Goal: Find specific page/section: Find specific page/section

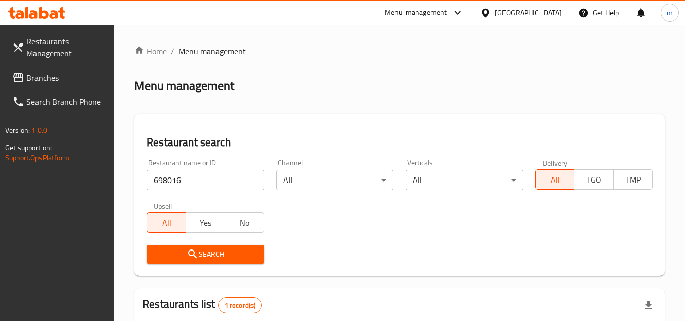
scroll to position [131, 0]
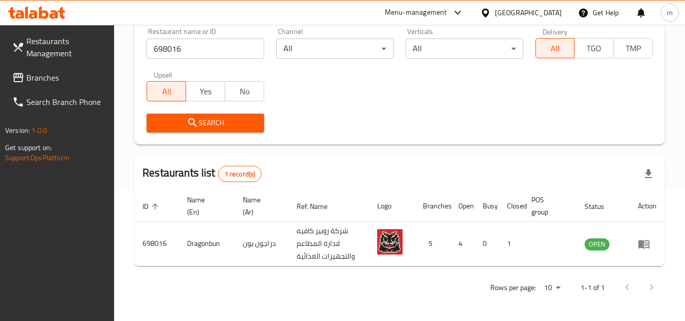
click at [45, 80] on span "Branches" at bounding box center [66, 78] width 80 height 12
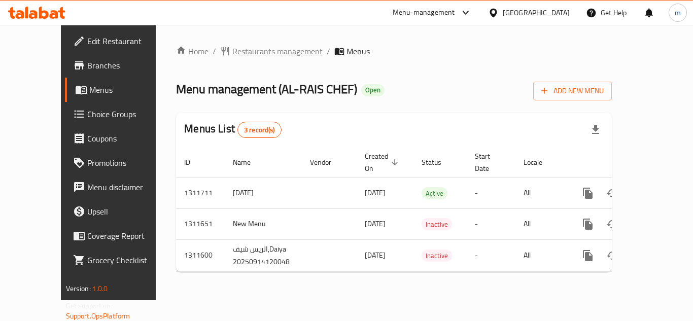
click at [232, 49] on span "Restaurants management" at bounding box center [277, 51] width 90 height 12
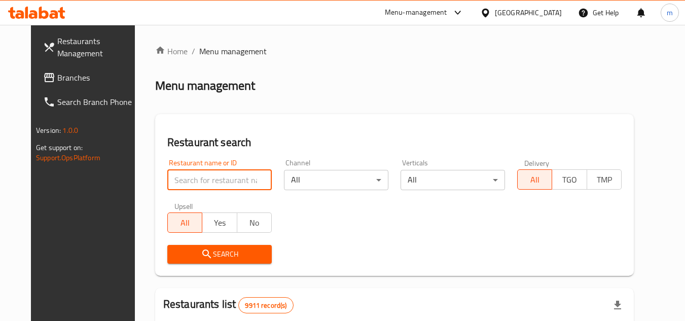
click at [215, 181] on input "search" at bounding box center [219, 180] width 104 height 20
paste input "705849"
type input "705849"
click at [205, 256] on span "Search" at bounding box center [219, 254] width 88 height 13
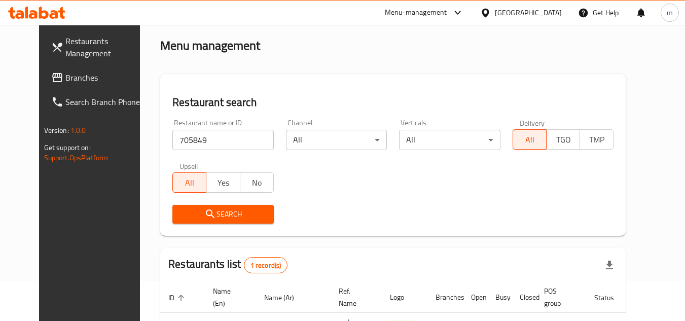
scroll to position [123, 0]
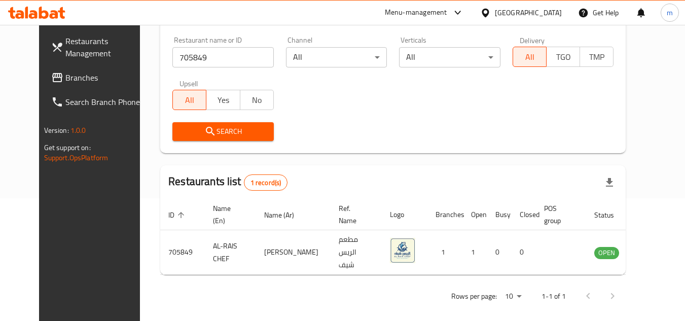
click at [541, 13] on div "[GEOGRAPHIC_DATA]" at bounding box center [528, 12] width 67 height 11
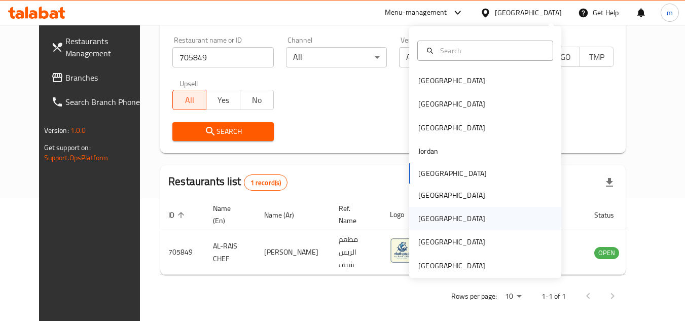
click at [426, 217] on div "[GEOGRAPHIC_DATA]" at bounding box center [451, 218] width 67 height 11
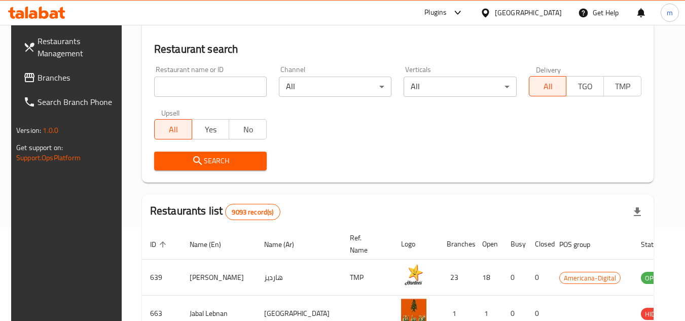
scroll to position [123, 0]
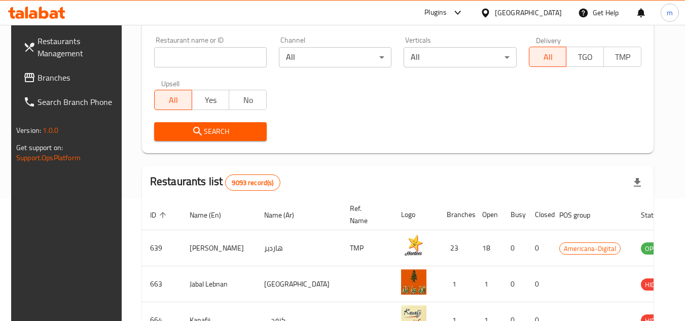
click at [54, 76] on span "Branches" at bounding box center [78, 78] width 80 height 12
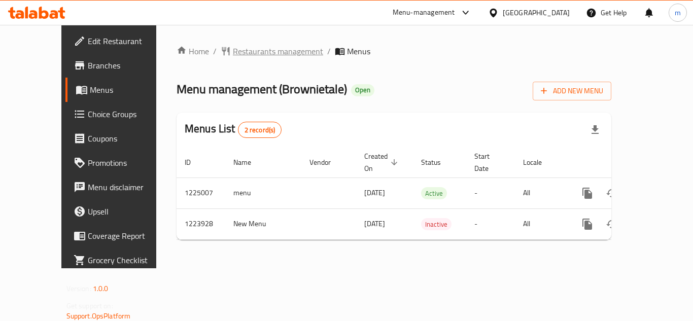
click at [255, 48] on span "Restaurants management" at bounding box center [278, 51] width 90 height 12
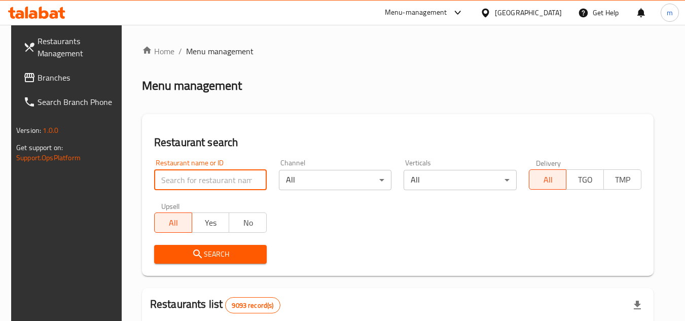
click at [231, 185] on input "search" at bounding box center [210, 180] width 113 height 20
paste input "674700"
type input "674700"
click at [220, 248] on span "Search" at bounding box center [210, 254] width 96 height 13
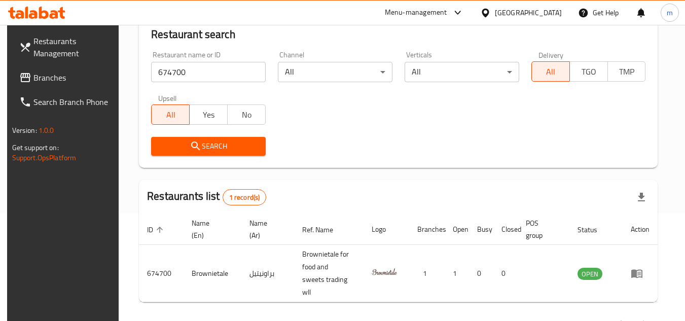
scroll to position [131, 0]
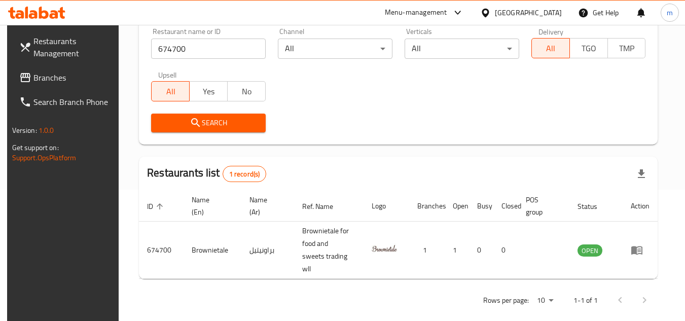
click at [545, 15] on div "[GEOGRAPHIC_DATA]" at bounding box center [528, 12] width 67 height 11
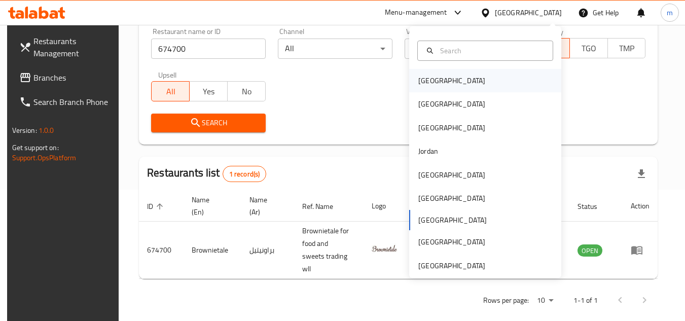
click at [440, 85] on div "[GEOGRAPHIC_DATA]" at bounding box center [451, 80] width 83 height 23
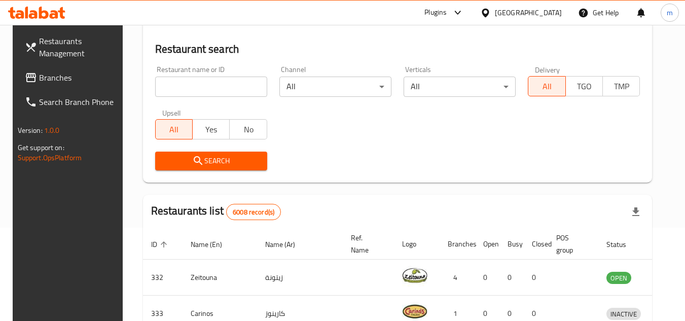
scroll to position [131, 0]
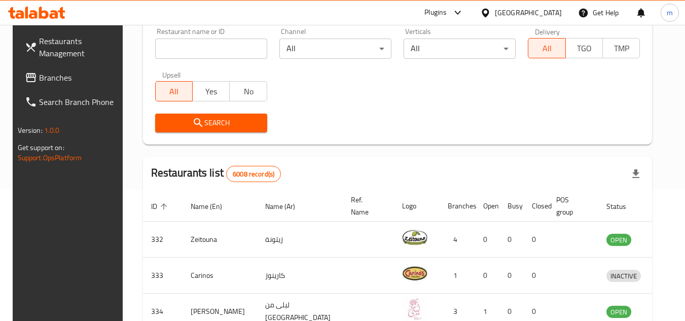
click at [59, 81] on span "Branches" at bounding box center [79, 78] width 80 height 12
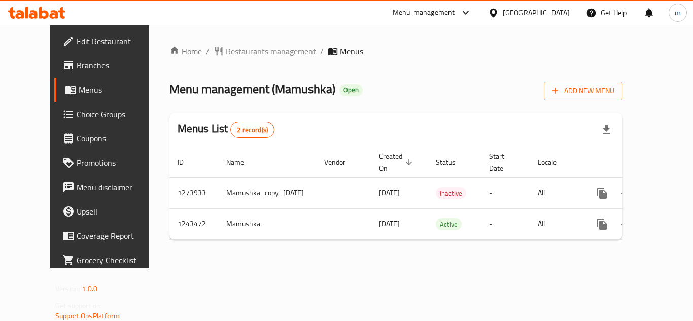
click at [252, 50] on span "Restaurants management" at bounding box center [271, 51] width 90 height 12
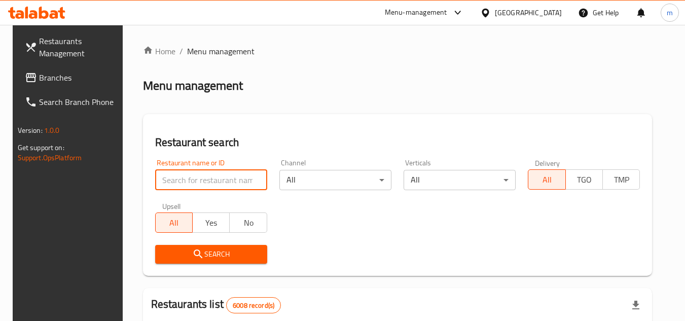
click at [195, 179] on input "search" at bounding box center [211, 180] width 112 height 20
paste input "681666"
type input "681666"
click at [198, 252] on icon "submit" at bounding box center [198, 254] width 12 height 12
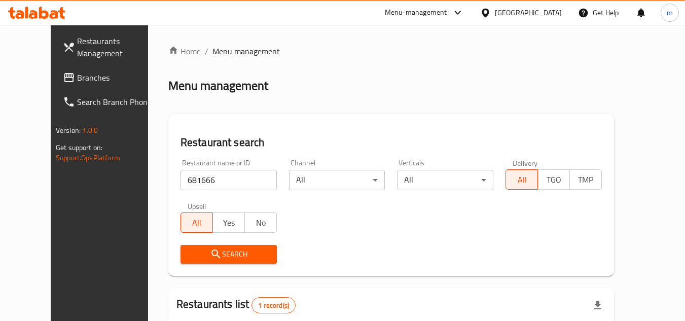
scroll to position [123, 0]
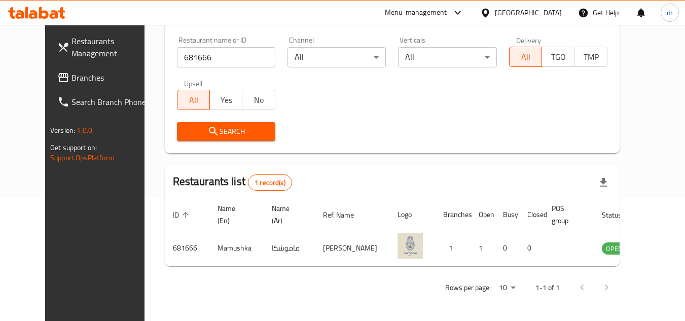
click at [545, 12] on div "[GEOGRAPHIC_DATA]" at bounding box center [528, 12] width 67 height 11
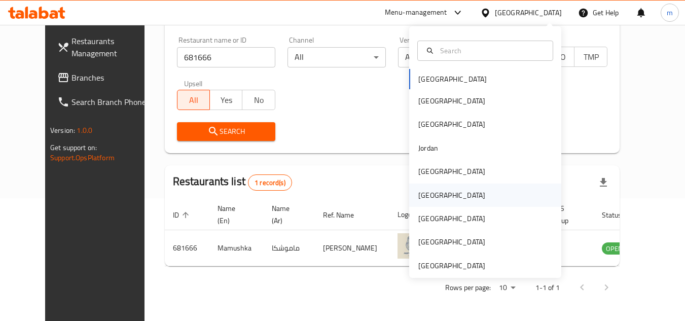
click at [418, 200] on div "[GEOGRAPHIC_DATA]" at bounding box center [451, 195] width 67 height 11
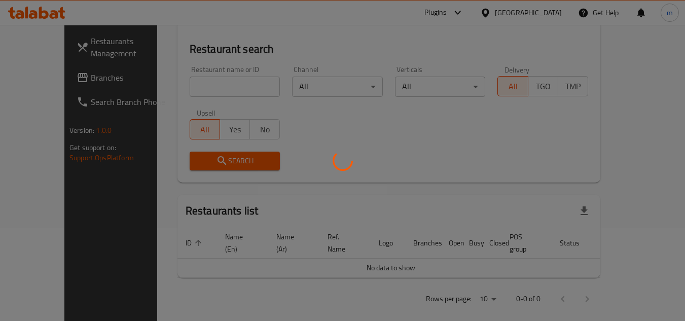
scroll to position [123, 0]
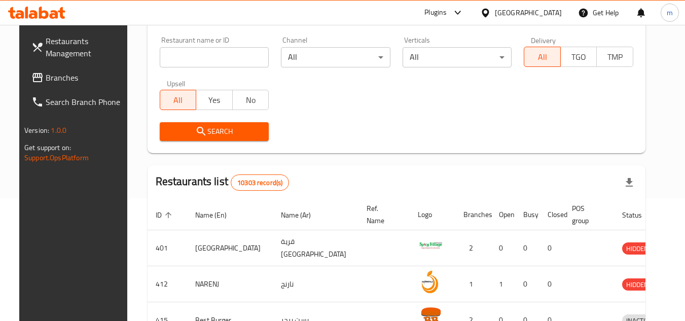
drag, startPoint x: 61, startPoint y: 79, endPoint x: 53, endPoint y: 82, distance: 8.7
click at [61, 79] on span "Branches" at bounding box center [86, 78] width 80 height 12
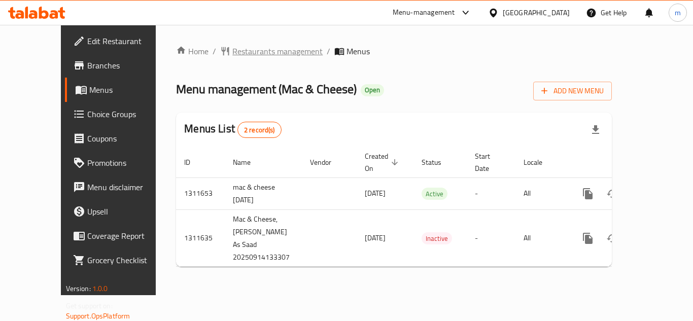
click at [251, 47] on span "Restaurants management" at bounding box center [277, 51] width 90 height 12
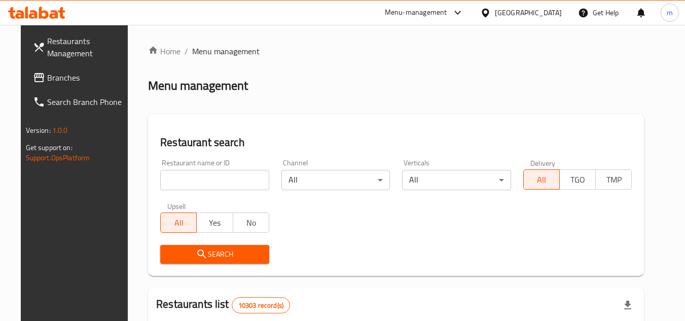
click at [204, 179] on input "search" at bounding box center [214, 180] width 109 height 20
paste input "705868"
type input "705868"
click at [199, 258] on span "Search" at bounding box center [214, 254] width 93 height 13
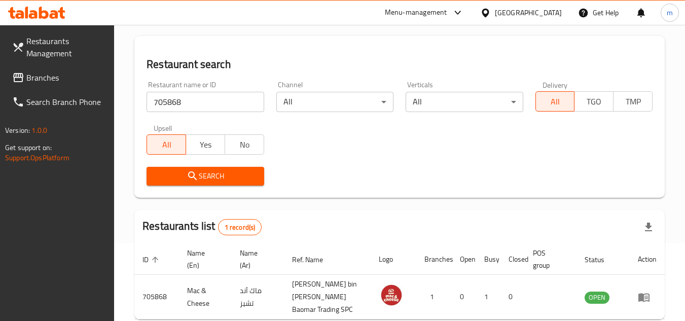
scroll to position [131, 0]
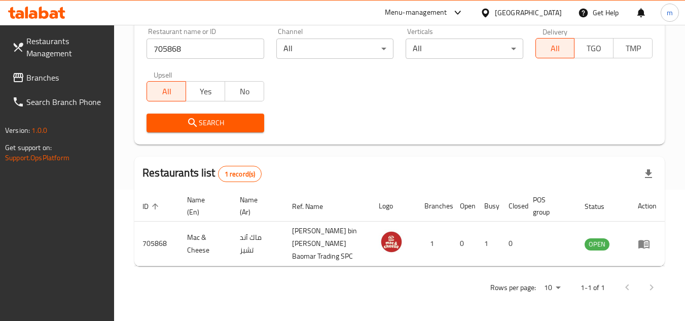
click at [491, 13] on icon at bounding box center [485, 13] width 11 height 11
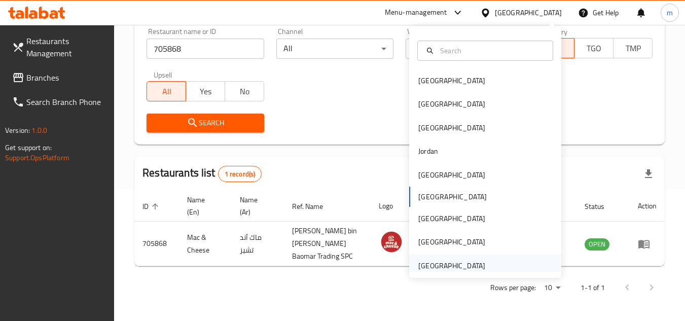
click at [445, 268] on div "[GEOGRAPHIC_DATA]" at bounding box center [451, 265] width 67 height 11
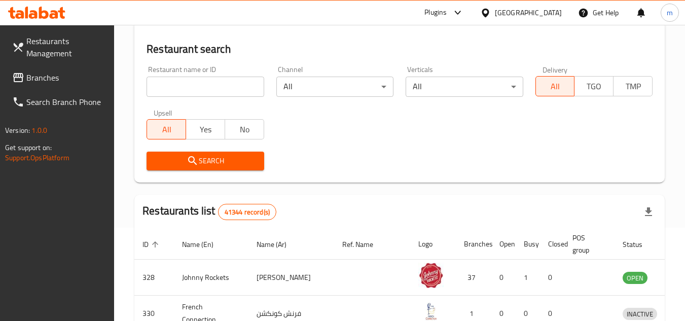
scroll to position [131, 0]
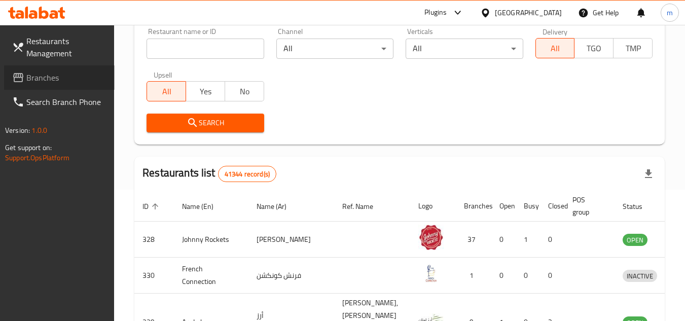
click at [26, 76] on span "Branches" at bounding box center [66, 78] width 80 height 12
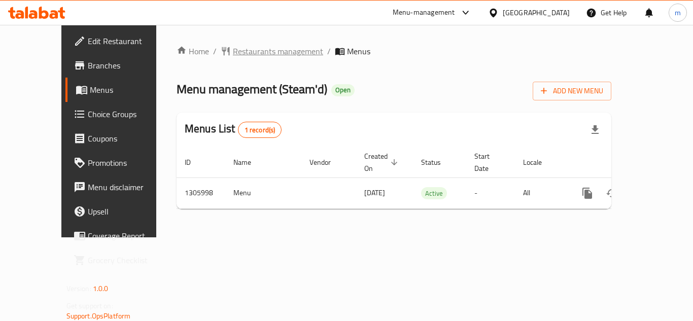
click at [238, 57] on span "Restaurants management" at bounding box center [278, 51] width 90 height 12
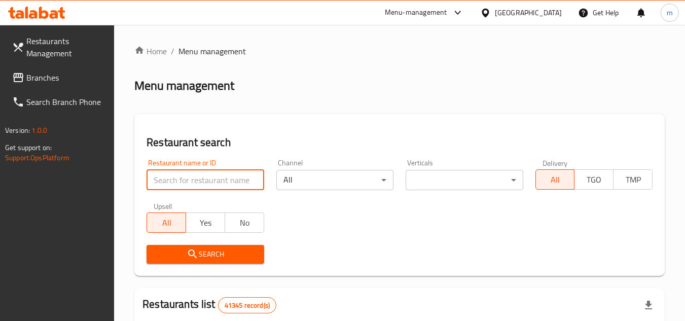
click at [187, 183] on input "search" at bounding box center [205, 180] width 117 height 20
paste input "/703935"
click at [159, 182] on input "/703935" at bounding box center [205, 180] width 117 height 20
type input "703935"
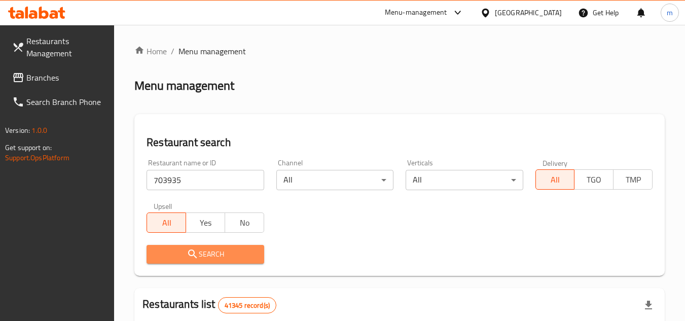
click at [192, 254] on icon "submit" at bounding box center [193, 254] width 12 height 12
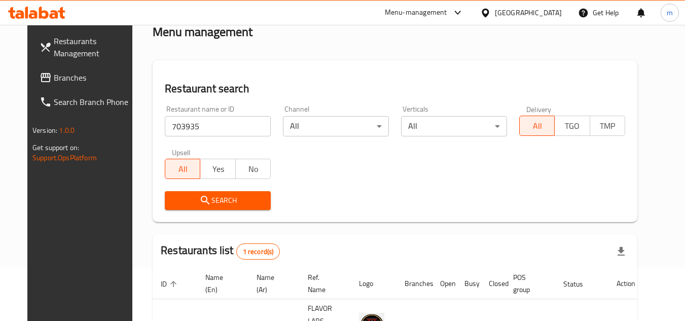
scroll to position [101, 0]
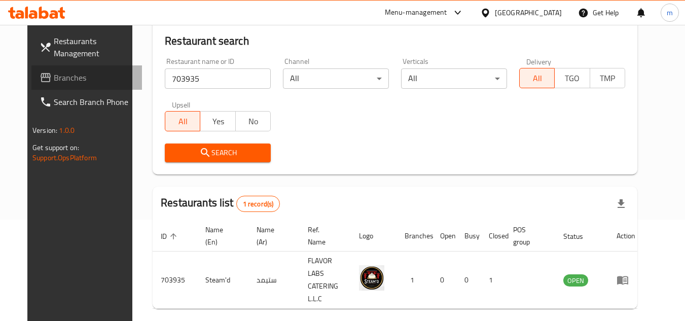
click at [54, 82] on span "Branches" at bounding box center [94, 78] width 80 height 12
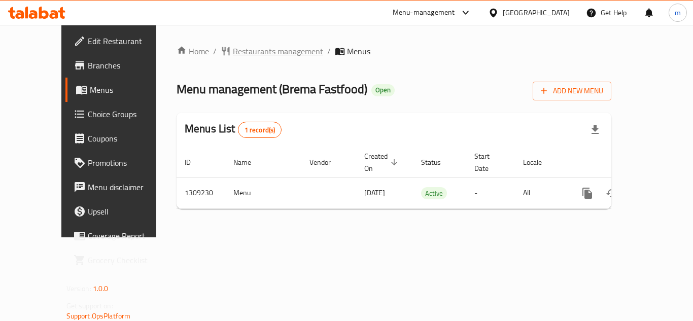
click at [233, 55] on span "Restaurants management" at bounding box center [278, 51] width 90 height 12
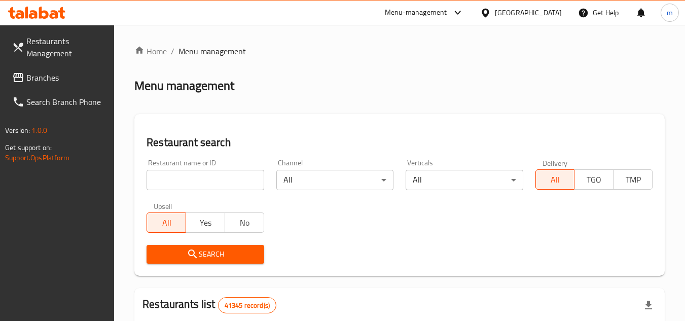
click at [207, 182] on input "search" at bounding box center [205, 180] width 117 height 20
paste input "705178"
type input "705178"
click at [206, 252] on span "Search" at bounding box center [205, 254] width 101 height 13
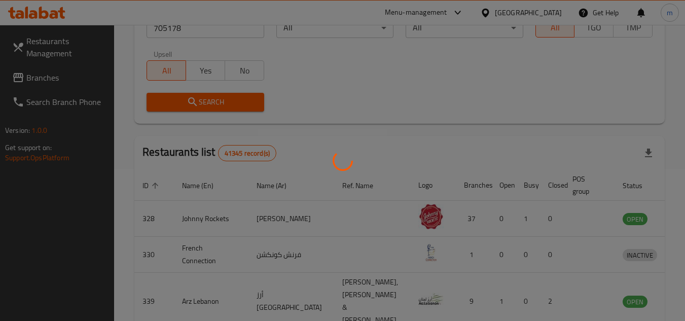
scroll to position [123, 0]
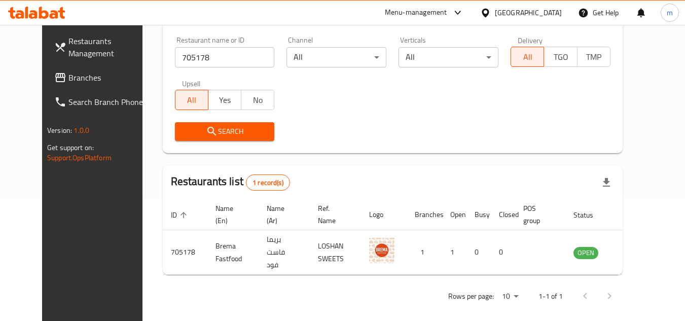
click at [68, 84] on span "Branches" at bounding box center [108, 78] width 80 height 12
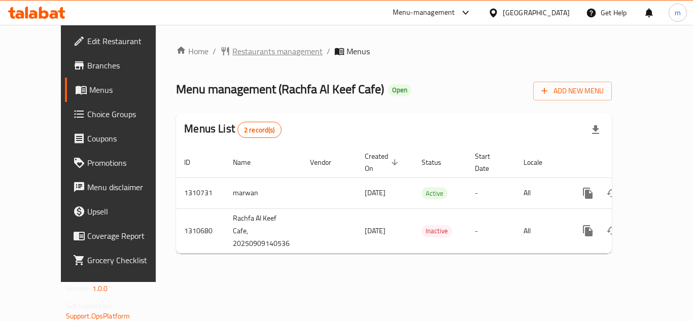
click at [232, 54] on span "Restaurants management" at bounding box center [277, 51] width 90 height 12
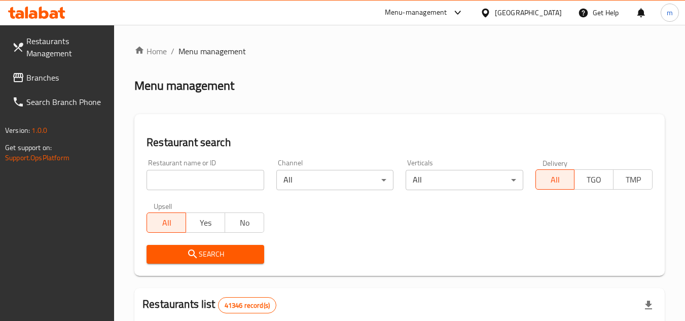
click at [201, 179] on input "search" at bounding box center [205, 180] width 117 height 20
paste input "705573"
type input "705573"
click at [206, 255] on span "Search" at bounding box center [205, 254] width 101 height 13
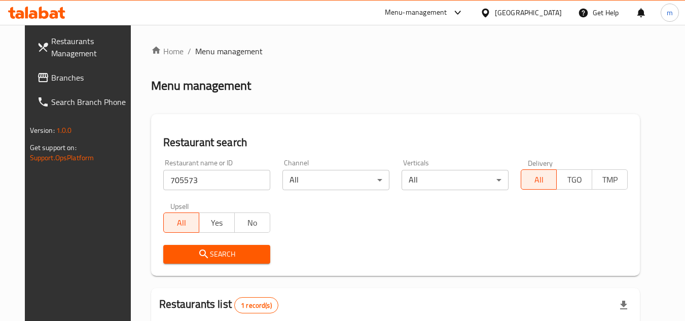
click at [51, 74] on span "Branches" at bounding box center [91, 78] width 80 height 12
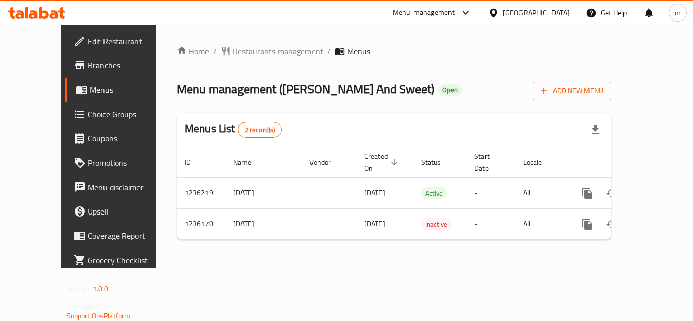
click at [233, 53] on span "Restaurants management" at bounding box center [278, 51] width 90 height 12
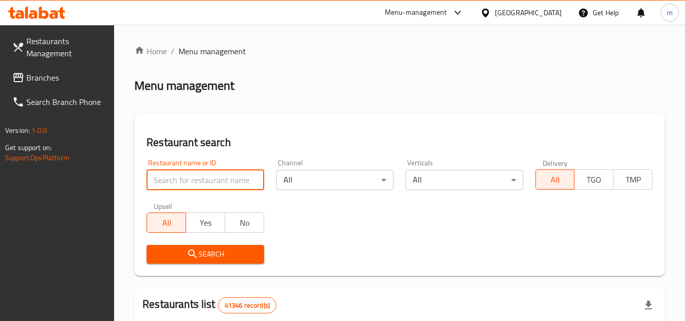
paste input "679033"
type input "679033"
click at [208, 259] on span "Search" at bounding box center [205, 254] width 101 height 13
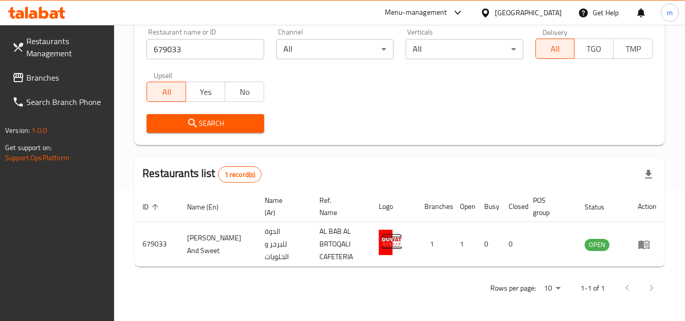
scroll to position [131, 0]
click at [510, 9] on div "United Arab Emirates" at bounding box center [528, 12] width 67 height 11
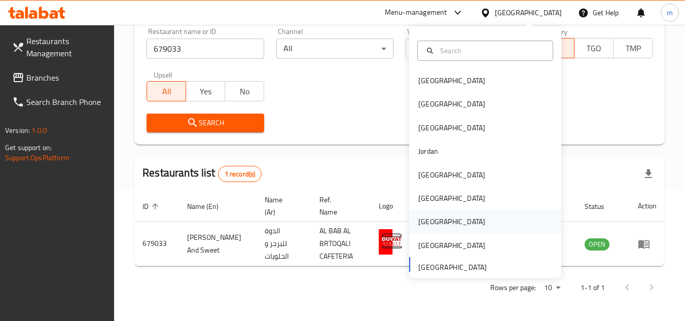
click at [430, 225] on div "[GEOGRAPHIC_DATA]" at bounding box center [451, 221] width 83 height 23
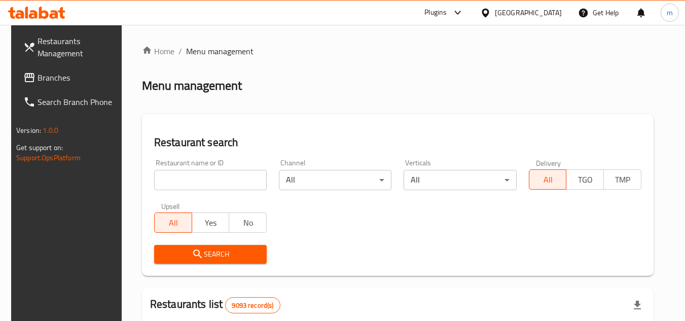
click at [62, 75] on span "Branches" at bounding box center [78, 78] width 80 height 12
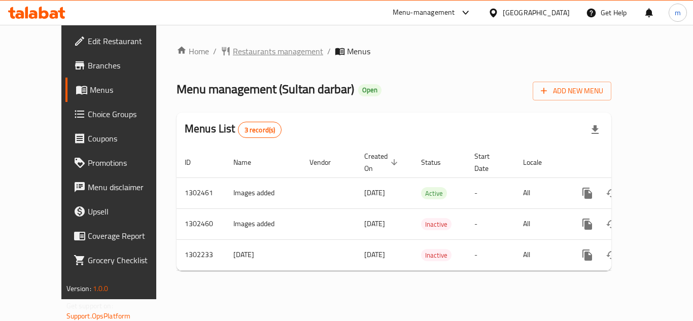
click at [241, 51] on span "Restaurants management" at bounding box center [278, 51] width 90 height 12
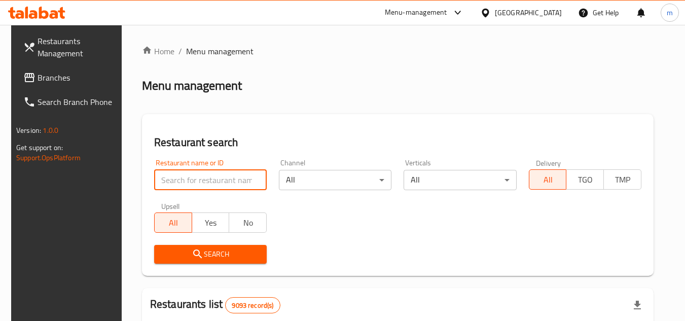
click at [234, 188] on input "search" at bounding box center [210, 180] width 113 height 20
paste input "702244"
type input "702244"
click at [201, 256] on span "Search" at bounding box center [210, 254] width 96 height 13
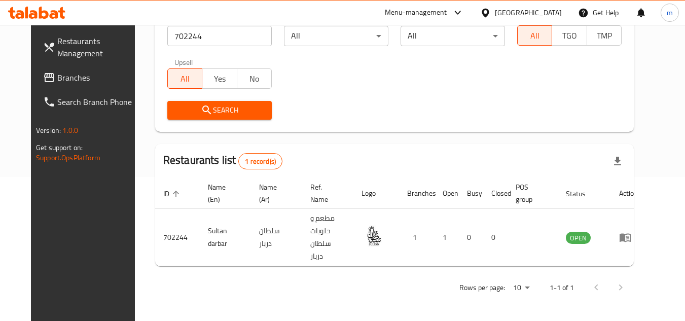
scroll to position [123, 0]
